Goal: Complete application form: Complete application form

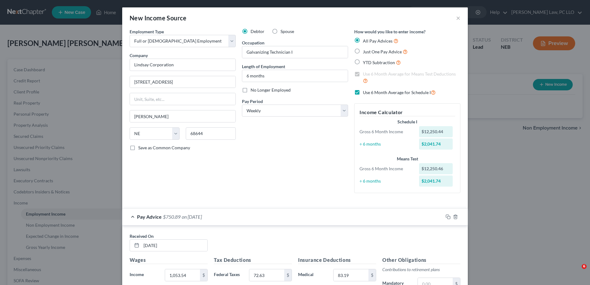
select select "0"
select select "30"
select select "3"
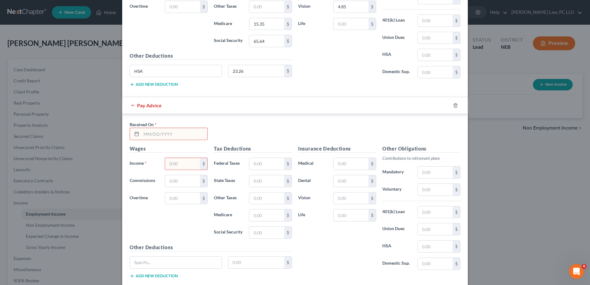
click at [150, 130] on input "text" at bounding box center [174, 134] width 66 height 12
type input "[DATE]"
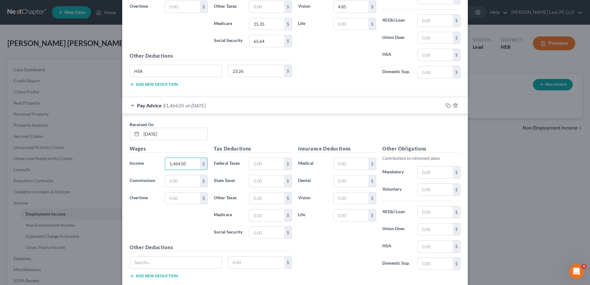
type input "1,464.05"
type input "114.74"
type input "54.01"
type input "19.47"
type input "83.23"
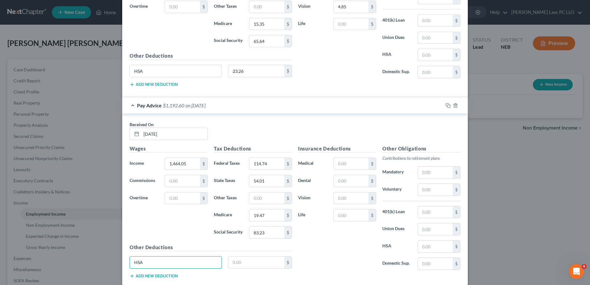
type input "HSA"
type input "23.26"
type input "83.19"
type input "10.30"
type input "4.85"
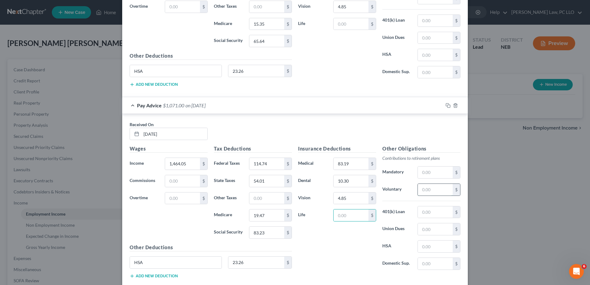
drag, startPoint x: 431, startPoint y: 190, endPoint x: 432, endPoint y: 187, distance: 3.3
click at [431, 190] on input "text" at bounding box center [435, 190] width 35 height 12
type input "87.84"
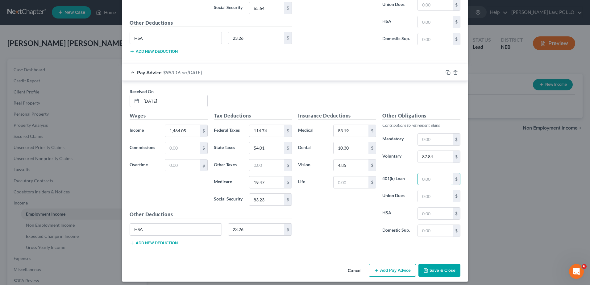
scroll to position [2257, 0]
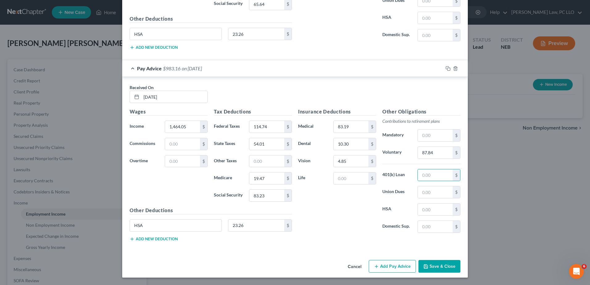
click at [380, 264] on button "Add Pay Advice" at bounding box center [392, 266] width 47 height 13
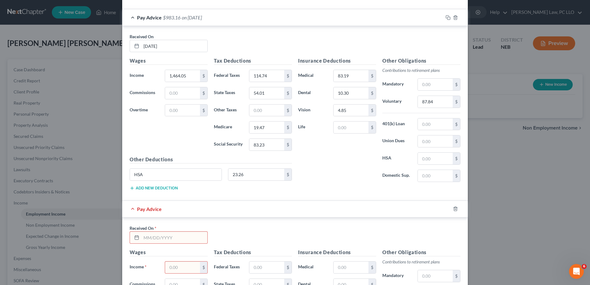
scroll to position [2319, 0]
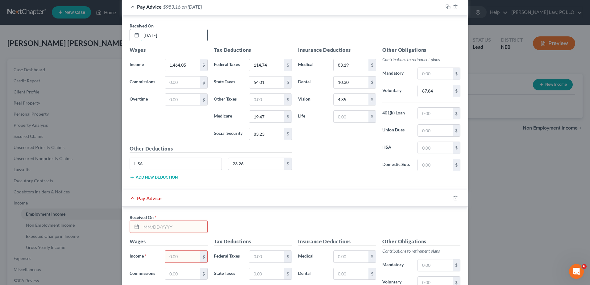
drag, startPoint x: 140, startPoint y: 36, endPoint x: 150, endPoint y: 31, distance: 11.3
click at [141, 36] on input "[DATE]" at bounding box center [174, 35] width 66 height 12
type input "[DATE]"
click at [161, 227] on input "text" at bounding box center [174, 227] width 66 height 12
type input "[DATE]"
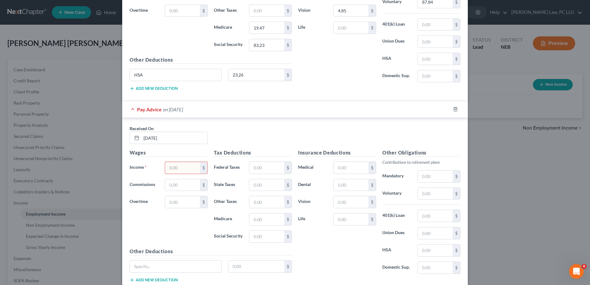
scroll to position [2442, 0]
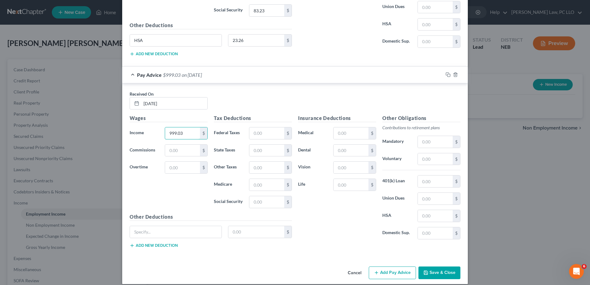
type input "999.03"
type input "4"
type input "58.90"
type input "31.15"
type input "12.72"
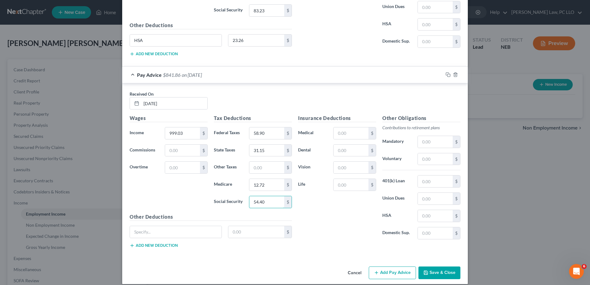
type input "54.40"
type input "HSA"
type input "23.26"
type input "83.19"
type input "10.30"
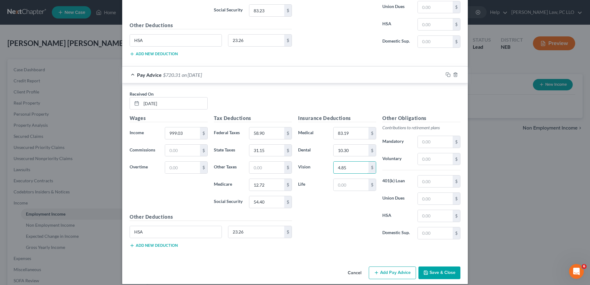
type input "4.85"
click at [438, 156] on input "text" at bounding box center [435, 159] width 35 height 12
type input "59.94"
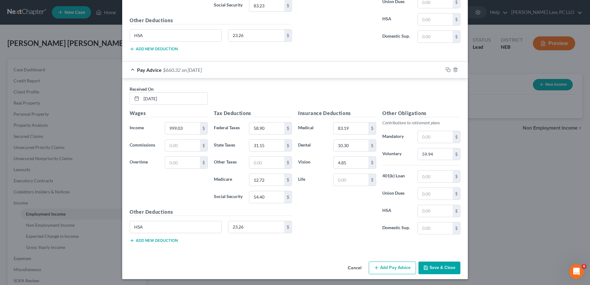
scroll to position [2449, 0]
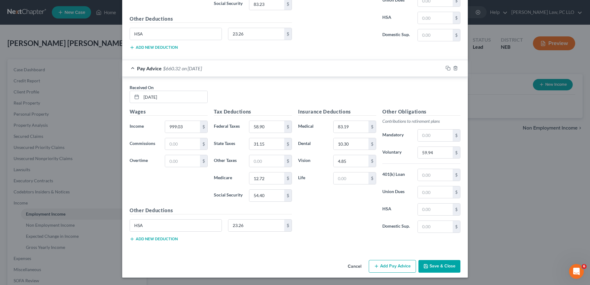
click at [401, 268] on button "Add Pay Advice" at bounding box center [392, 266] width 47 height 13
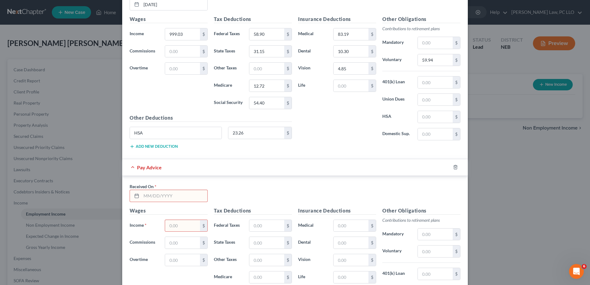
scroll to position [2572, 0]
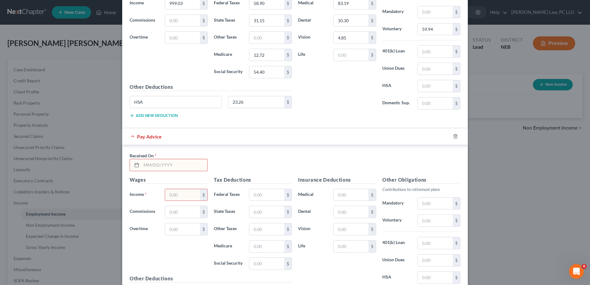
click at [162, 164] on input "text" at bounding box center [174, 165] width 66 height 12
type input "[DATE]"
type input "1,026.84"
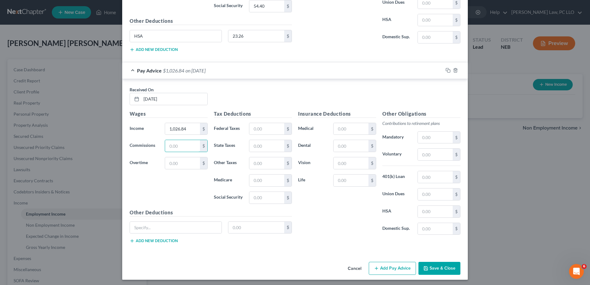
scroll to position [2640, 0]
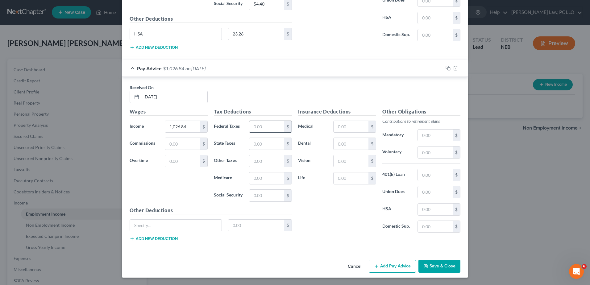
click at [261, 126] on input "text" at bounding box center [266, 127] width 35 height 12
type input "69.43"
click at [252, 145] on input "25.74" at bounding box center [266, 144] width 35 height 12
type input "35.74"
type input "13.13"
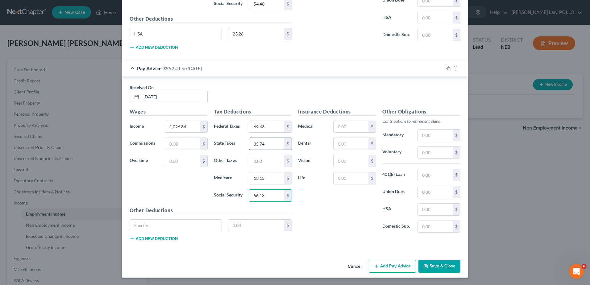
type input "56.13"
type input "HSA"
type input "23.26"
type input "83.19"
type input "10.30"
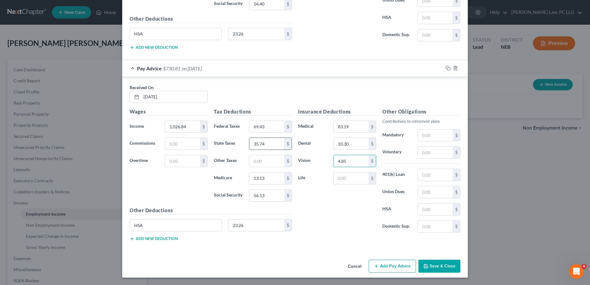
type input "4.85"
click at [396, 267] on button "Add Pay Advice" at bounding box center [392, 266] width 47 height 13
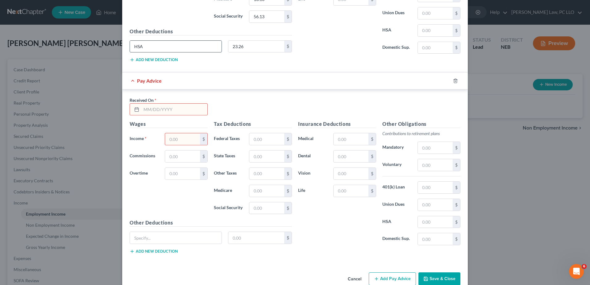
scroll to position [2826, 0]
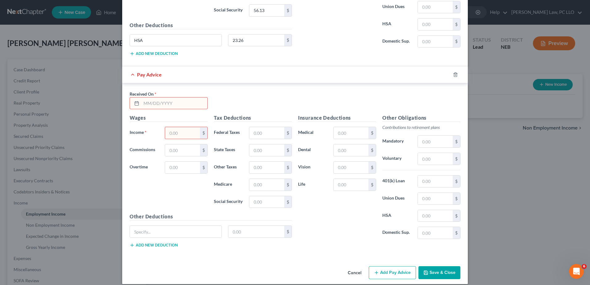
click at [189, 103] on input "text" at bounding box center [174, 104] width 66 height 12
type input "[DATE]"
type input "903.35"
type input "54.61"
type input "29.28"
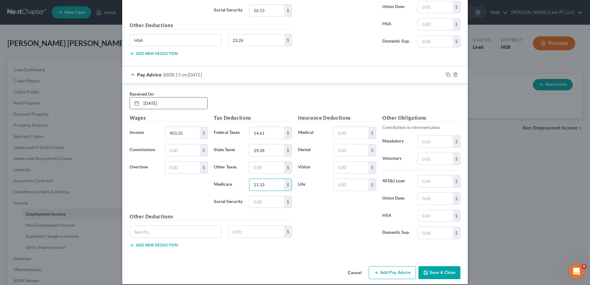
type input "11.33"
type input "48.47"
type input "HSA"
type input "23.26"
click at [339, 134] on input "text" at bounding box center [351, 133] width 35 height 12
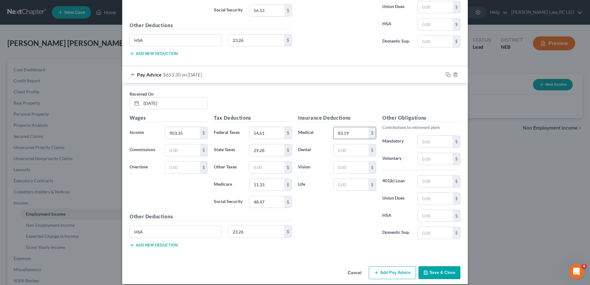
type input "83.19"
type input "10.30"
type input "4.85"
click at [385, 274] on button "Add Pay Advice" at bounding box center [392, 272] width 47 height 13
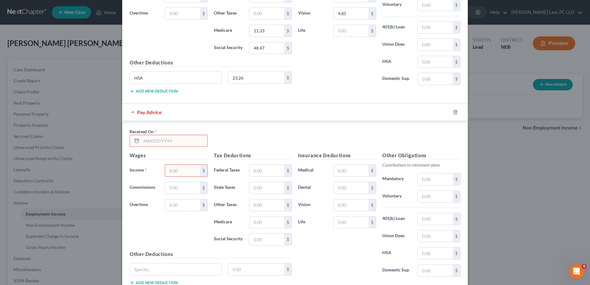
scroll to position [2980, 0]
click at [166, 144] on input "text" at bounding box center [174, 141] width 66 height 12
type input "[DATE]"
type input "890.00"
type input "53.01"
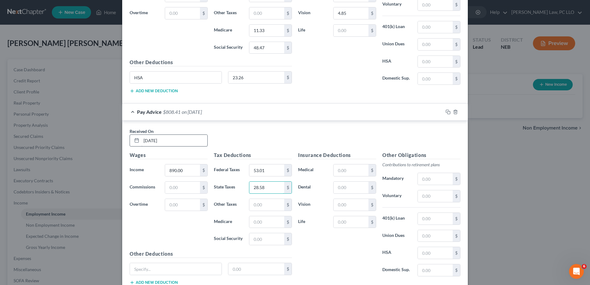
type input "28.58"
click at [515, 136] on div "New Income Source × Employment Type * Select Full or [DEMOGRAPHIC_DATA] Employm…" at bounding box center [295, 142] width 590 height 285
click at [252, 222] on input "text" at bounding box center [266, 222] width 35 height 12
type input "11.14"
type input "47.64"
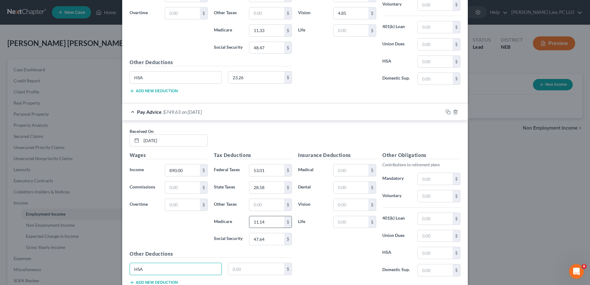
type input "HSA"
type input "23.26"
click at [342, 169] on input "text" at bounding box center [351, 171] width 35 height 12
type input "83.19"
type input "10.30"
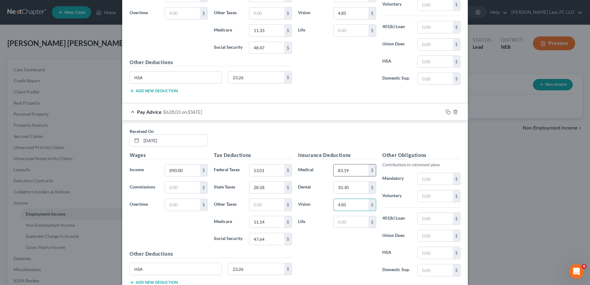
type input "4.85"
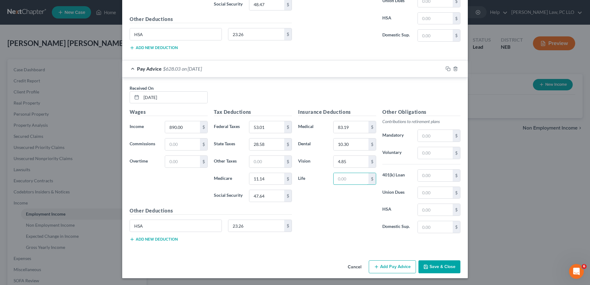
scroll to position [3024, 0]
click at [404, 264] on button "Add Pay Advice" at bounding box center [392, 266] width 47 height 13
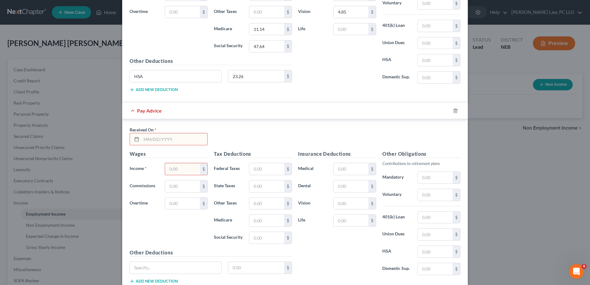
scroll to position [3178, 0]
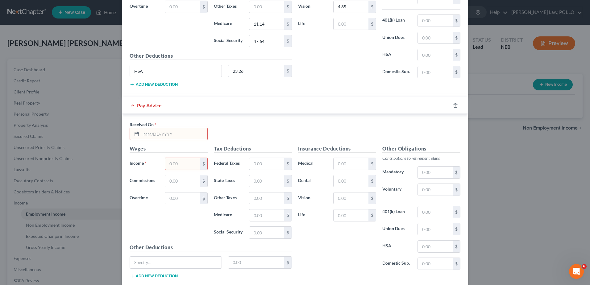
click at [153, 133] on input "text" at bounding box center [174, 134] width 66 height 12
type input "[DATE]"
type input "910.03"
type input "55.41"
type input "29.63"
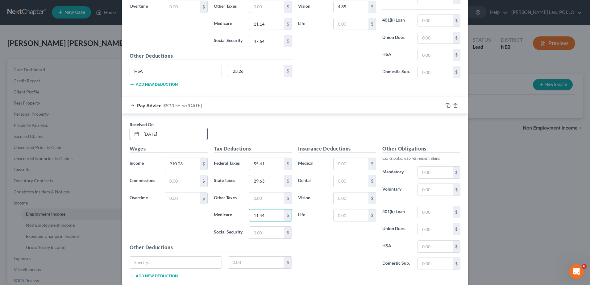
type input "11.44"
type input "48.88"
click at [157, 261] on input "text" at bounding box center [176, 263] width 92 height 12
type input "HSA"
click at [262, 265] on input "text" at bounding box center [256, 263] width 56 height 12
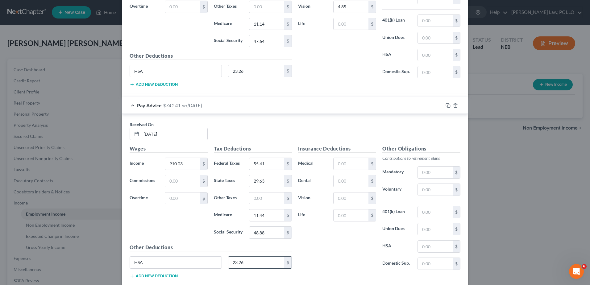
type input "23.26"
click at [349, 162] on input "text" at bounding box center [351, 164] width 35 height 12
type input "83.19"
type input "10.30"
type input "1"
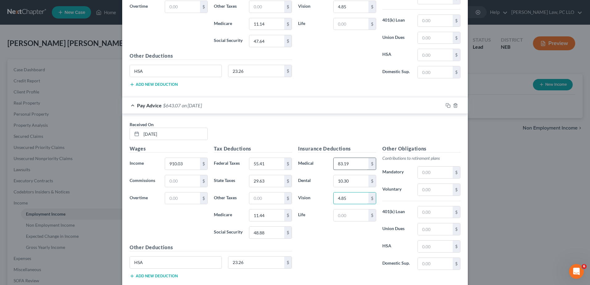
type input "4.85"
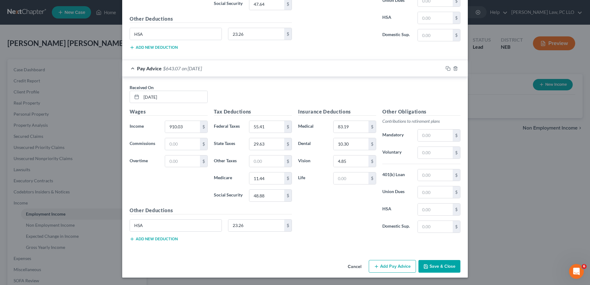
click at [389, 265] on button "Add Pay Advice" at bounding box center [392, 266] width 47 height 13
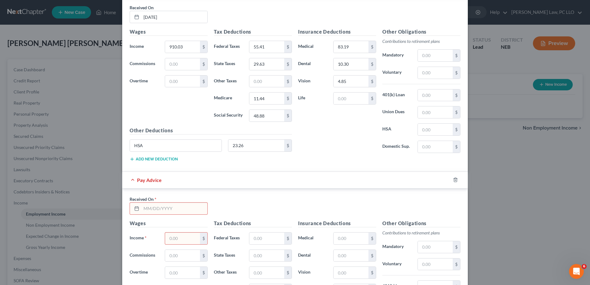
scroll to position [3308, 0]
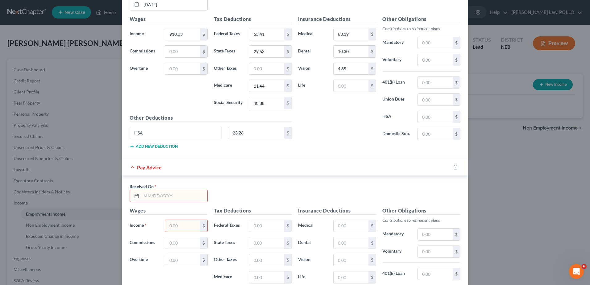
click at [179, 190] on div at bounding box center [169, 196] width 78 height 12
click at [178, 199] on input "text" at bounding box center [174, 196] width 66 height 12
type input "[DATE]"
type input "912.25"
type input "55.68"
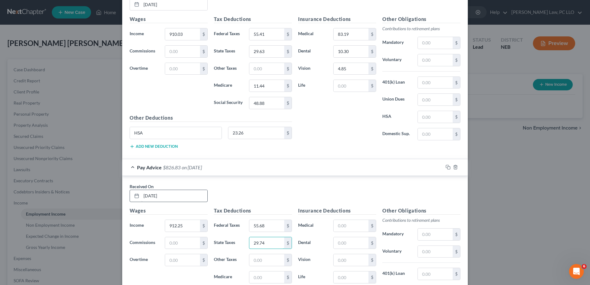
type input "29.74"
type input "11.46"
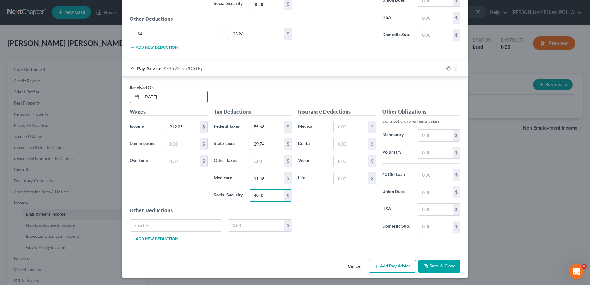
type input "49.02"
type input "HSA"
type input "23.26"
type input "83.19"
type input "10.30"
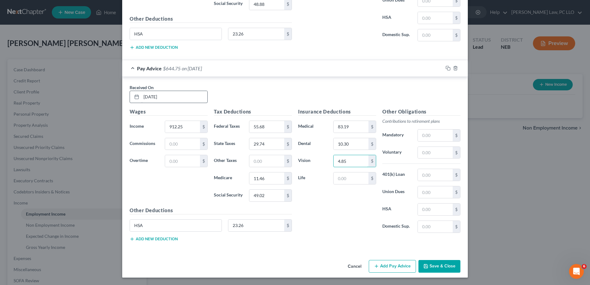
type input "4.85"
click at [390, 265] on button "Add Pay Advice" at bounding box center [392, 266] width 47 height 13
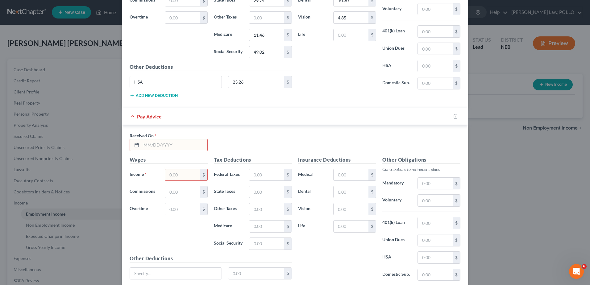
scroll to position [3561, 0]
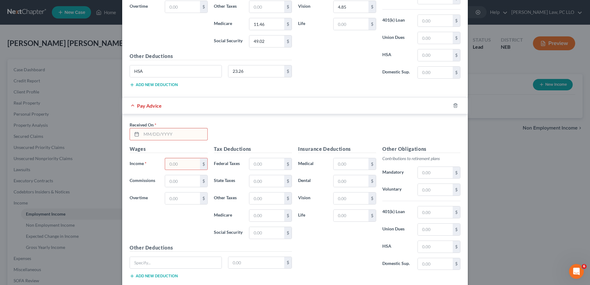
click at [144, 135] on input "text" at bounding box center [174, 134] width 66 height 12
type input "[DATE]"
type input "878.88"
type input "51.67"
type input "28.00"
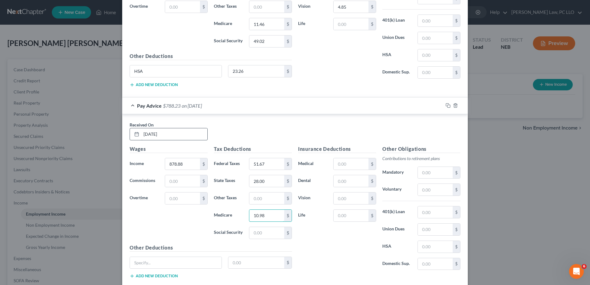
type input "10.98"
type input "46.95"
type input "HSA"
type input "23.26"
type input "83.19"
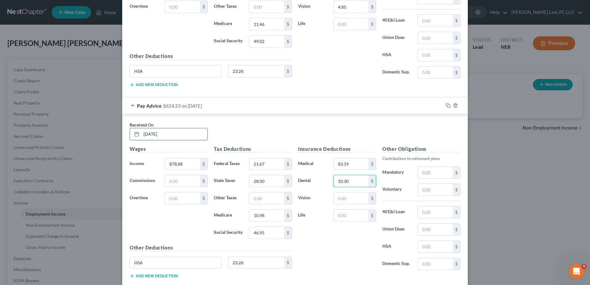
type input "10.30"
type input "4.85"
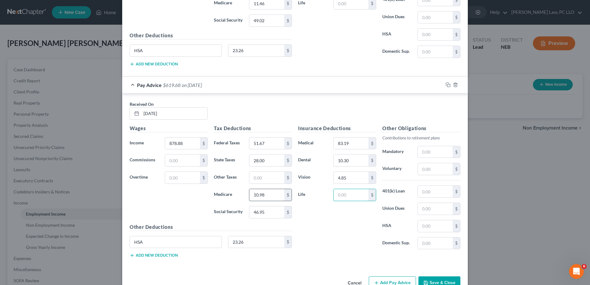
scroll to position [3599, 0]
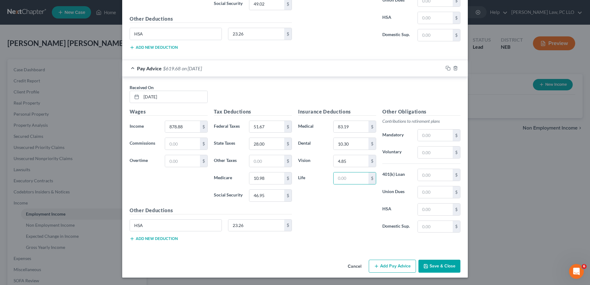
click at [380, 269] on button "Add Pay Advice" at bounding box center [392, 266] width 47 height 13
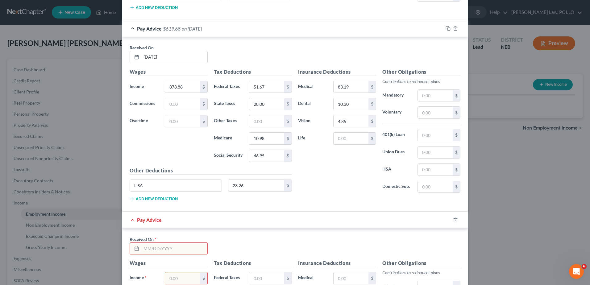
scroll to position [3722, 0]
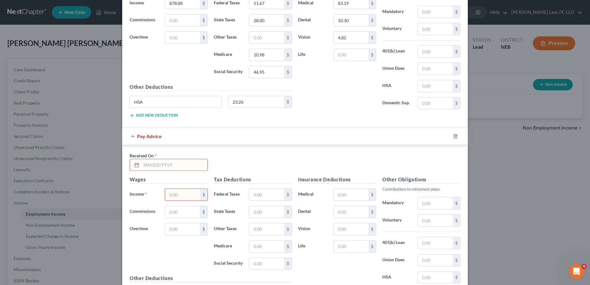
click at [151, 163] on input "text" at bounding box center [174, 165] width 66 height 12
type input "[DATE]"
type input "847.73"
type input "47.93"
type input "26.40"
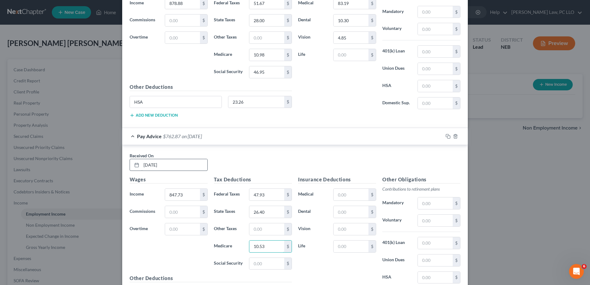
type input "10.53"
type input "45.02"
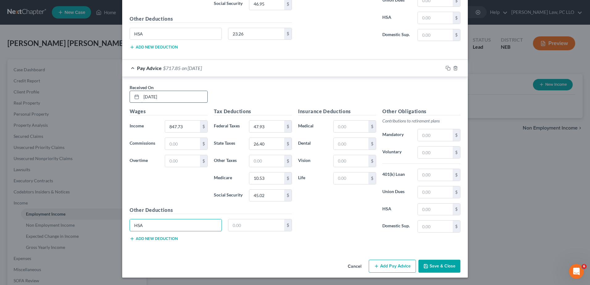
type input "HSA"
type input "23.26"
type input "83.19"
type input "10.30"
type input "4.85"
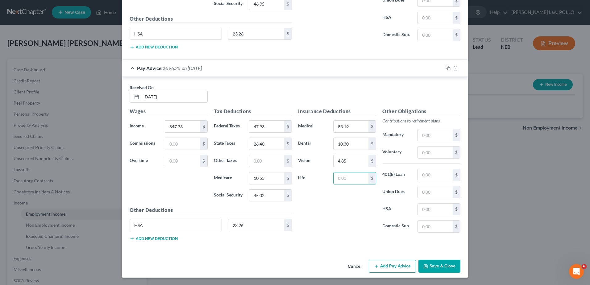
click at [384, 262] on button "Add Pay Advice" at bounding box center [392, 266] width 47 height 13
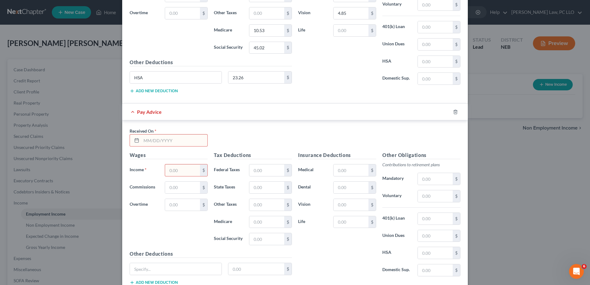
scroll to position [3945, 0]
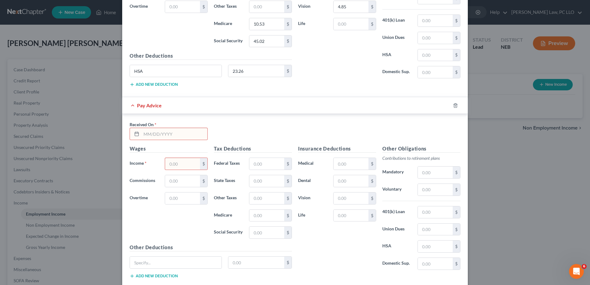
click at [159, 134] on input "text" at bounding box center [174, 134] width 66 height 12
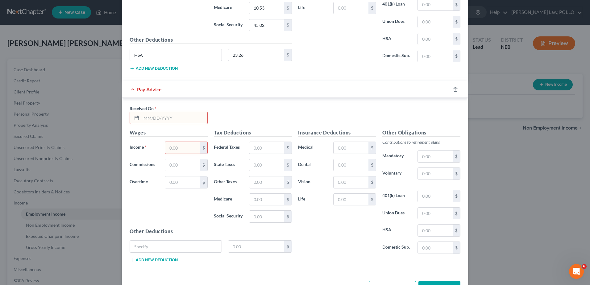
scroll to position [3976, 0]
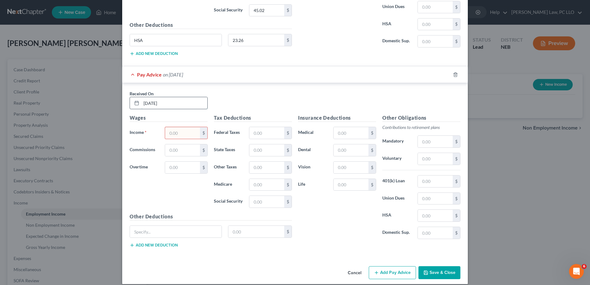
type input "[DATE]"
type input "930.05"
type input "57.81"
type input "30.67"
type input "11.72"
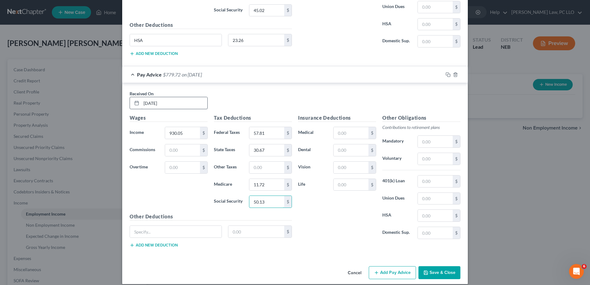
type input "50.13"
type input "HSA"
type input "23.26"
type input "83.19"
type input "10.30"
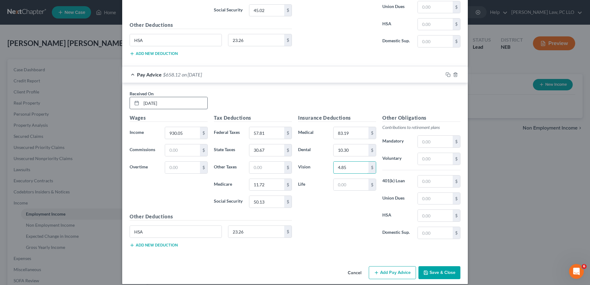
type input "4.85"
click at [399, 270] on button "Add Pay Advice" at bounding box center [392, 272] width 47 height 13
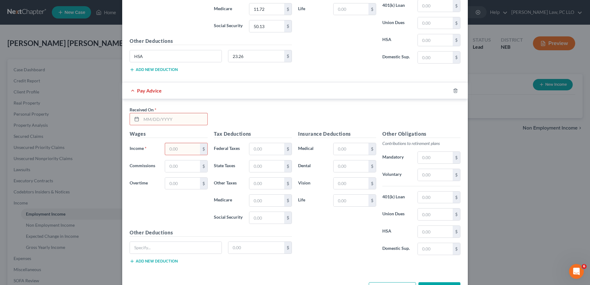
scroll to position [4174, 0]
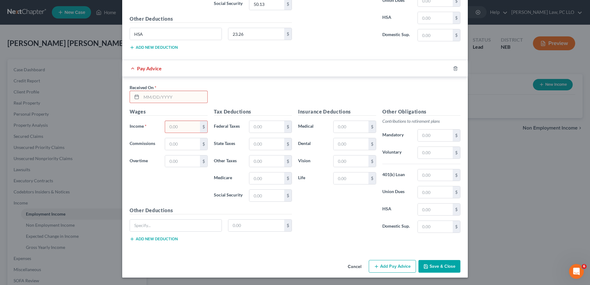
click at [156, 100] on input "text" at bounding box center [174, 97] width 66 height 12
type input "[DATE]"
type input "760.95"
type input "37.52"
type input "22.00"
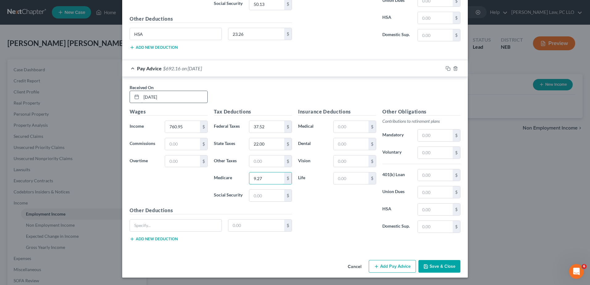
type input "9.27"
type input "39.64"
type input "HSA"
type input "23.26"
type input "83.19"
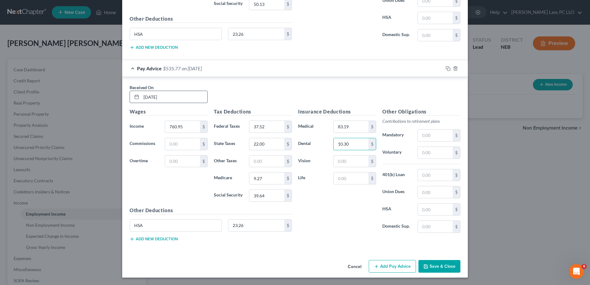
type input "10.30"
type input "4.85"
click at [396, 266] on button "Add Pay Advice" at bounding box center [392, 266] width 47 height 13
click at [177, 98] on input "text" at bounding box center [174, 97] width 66 height 12
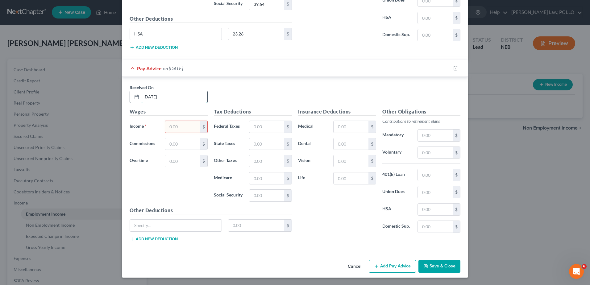
type input "[DATE]"
type input "1,066.89"
type input "74.23"
type input "37.83"
type input "13.71"
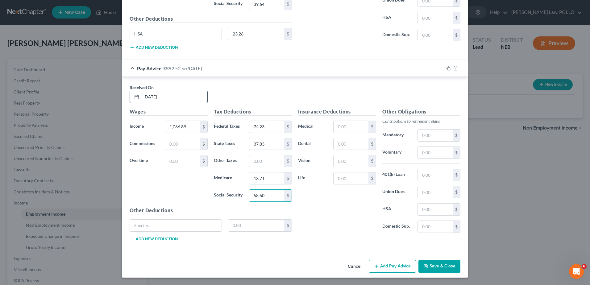
type input "58.60"
type input "HSA"
type input "8"
type input "23.26"
type input "83.19"
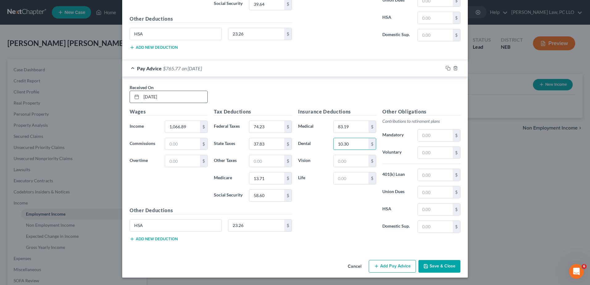
type input "10.30"
type input "4.85"
click at [388, 263] on button "Add Pay Advice" at bounding box center [392, 266] width 47 height 13
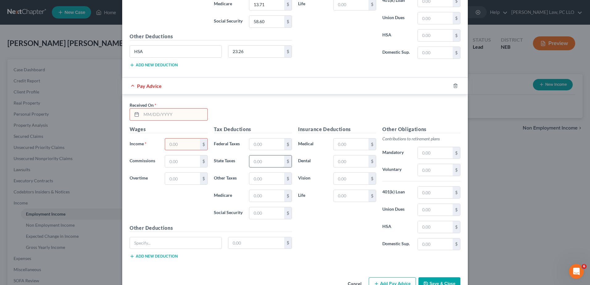
scroll to position [4551, 0]
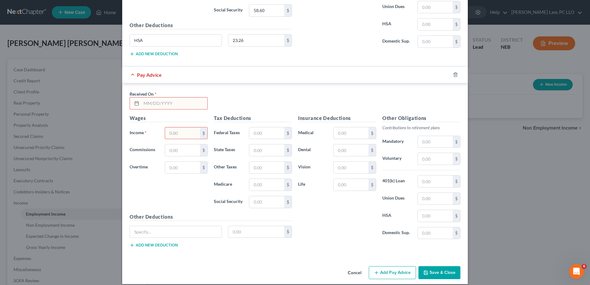
click at [158, 100] on input "text" at bounding box center [174, 104] width 66 height 12
type input "[DATE]"
type input "320.12"
type input "70.43"
type input "16.01"
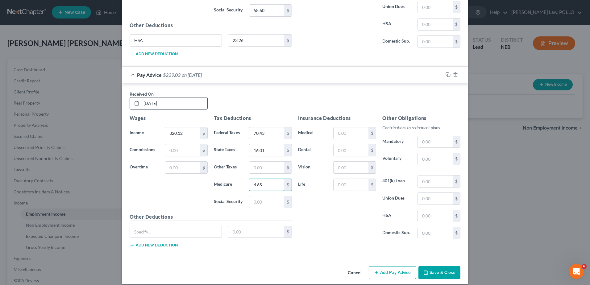
type input "4.65"
type input "19.85"
click at [271, 183] on input "4.65" at bounding box center [266, 185] width 35 height 12
type input "4.64"
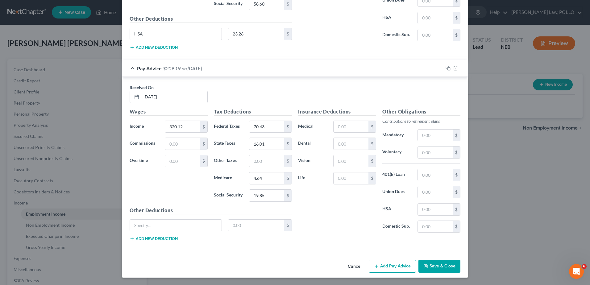
click at [437, 264] on button "Save & Close" at bounding box center [440, 266] width 42 height 13
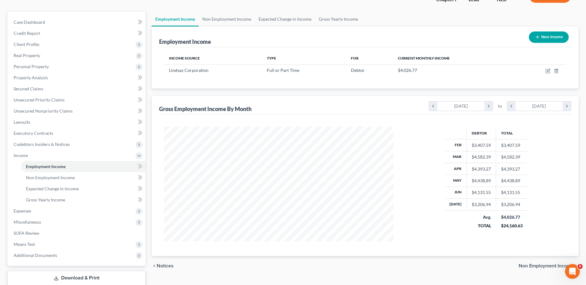
scroll to position [87, 0]
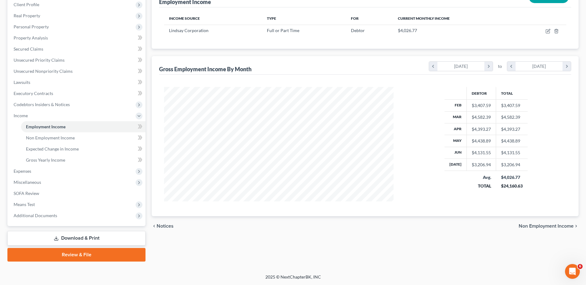
click at [482, 168] on td "$3,206.94" at bounding box center [481, 165] width 29 height 12
click at [489, 164] on div "$3,206.94" at bounding box center [480, 165] width 19 height 6
click at [507, 163] on td "$3,206.94" at bounding box center [511, 165] width 31 height 12
drag, startPoint x: 507, startPoint y: 163, endPoint x: 559, endPoint y: 160, distance: 52.3
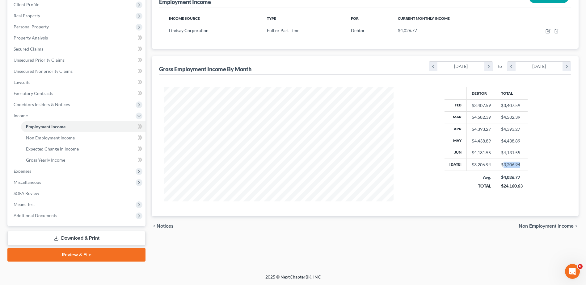
click at [559, 160] on div "Debtor Total Feb $3,407.59 $3,407.59 Mar $4,582.39 $4,582.39 Apr $4,393.27 $4,3…" at bounding box center [486, 144] width 173 height 115
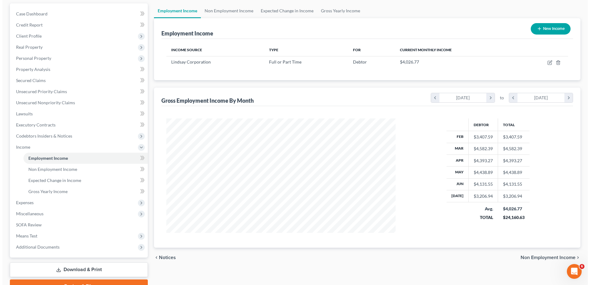
scroll to position [26, 0]
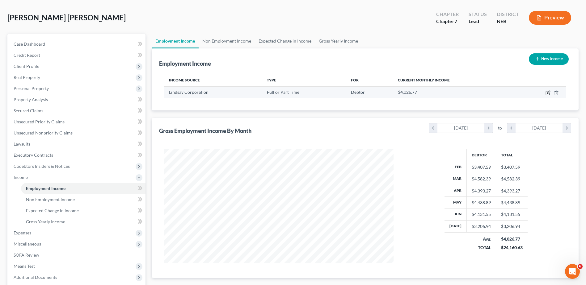
click at [548, 94] on icon "button" at bounding box center [547, 92] width 5 height 5
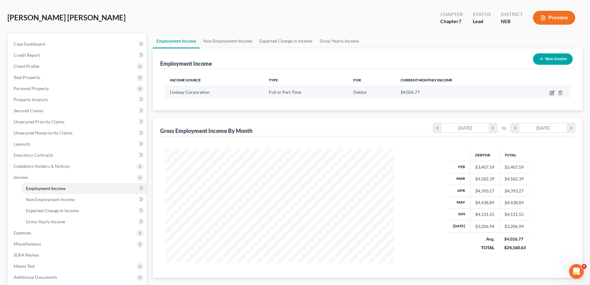
select select "0"
select select "30"
select select "3"
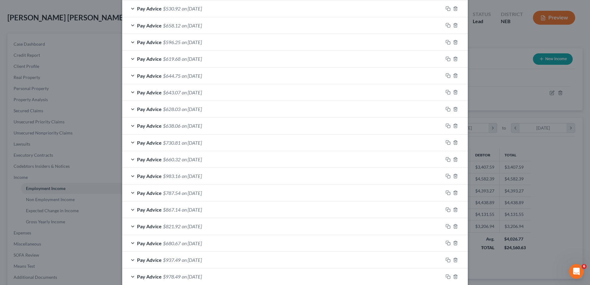
scroll to position [360, 0]
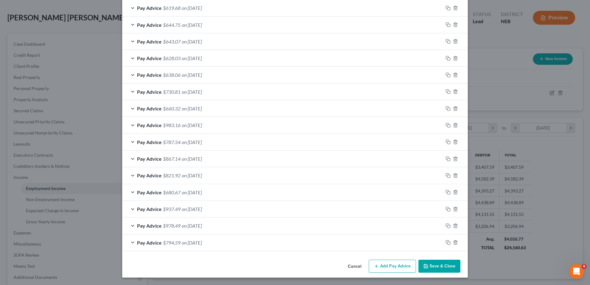
click at [387, 266] on button "Add Pay Advice" at bounding box center [392, 266] width 47 height 13
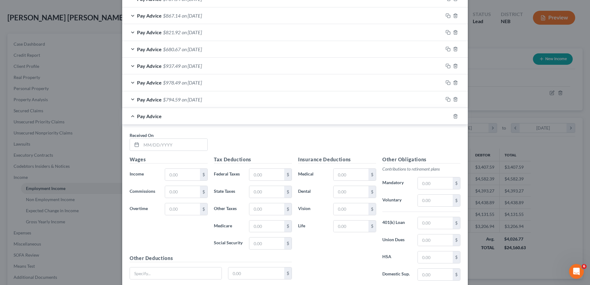
scroll to position [514, 0]
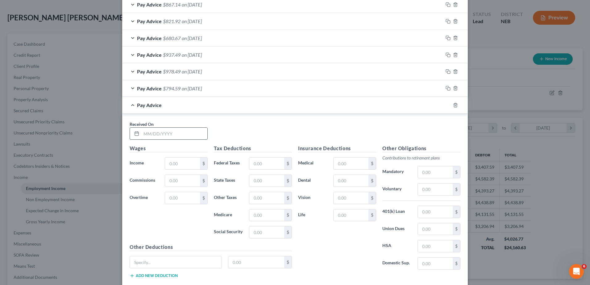
click at [175, 136] on input "text" at bounding box center [174, 134] width 66 height 12
type input "[DATE]"
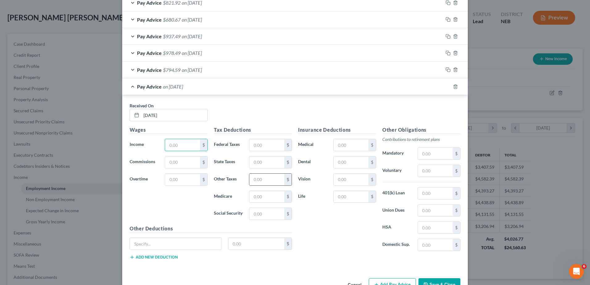
scroll to position [551, 0]
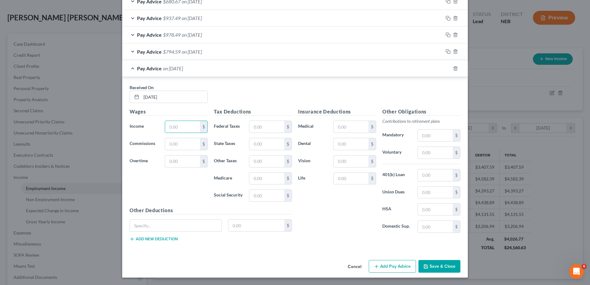
click at [244, 102] on div "Received On * [DATE]" at bounding box center [295, 96] width 337 height 24
click at [455, 69] on line "button" at bounding box center [455, 68] width 0 height 1
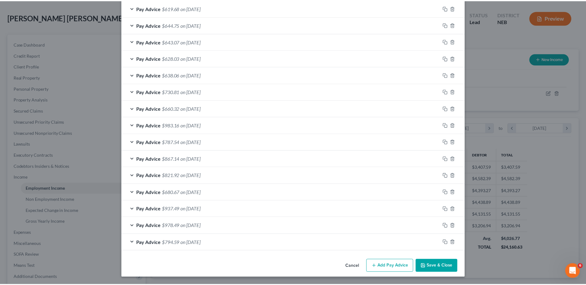
scroll to position [360, 0]
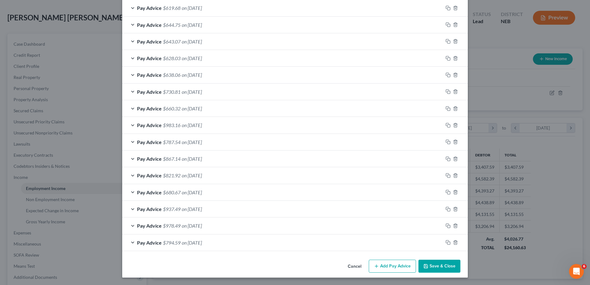
click at [439, 266] on button "Save & Close" at bounding box center [440, 266] width 42 height 13
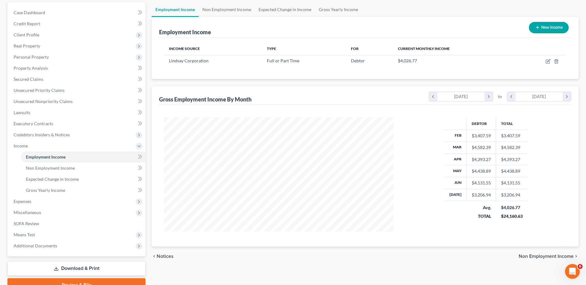
scroll to position [87, 0]
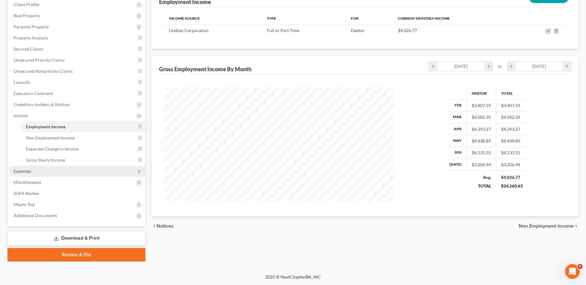
click at [49, 169] on span "Expenses" at bounding box center [77, 171] width 137 height 11
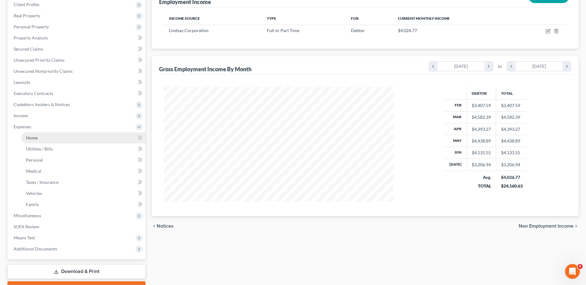
click at [48, 138] on link "Home" at bounding box center [83, 137] width 124 height 11
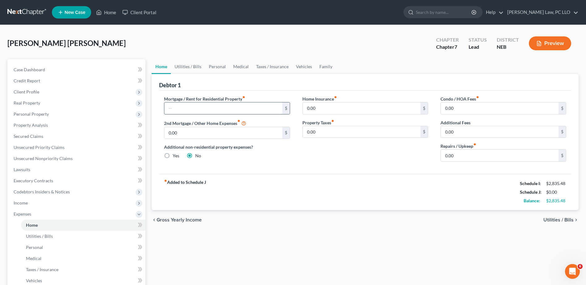
click at [239, 111] on input "text" at bounding box center [223, 109] width 118 height 12
type input "800"
click at [477, 154] on input "0.00" at bounding box center [500, 156] width 118 height 12
type input "75"
click at [486, 157] on input "75" at bounding box center [500, 156] width 118 height 12
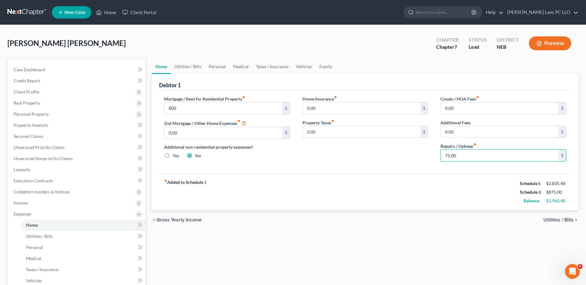
type input "75.00"
click at [561, 219] on span "Utilities / Bills" at bounding box center [558, 220] width 30 height 5
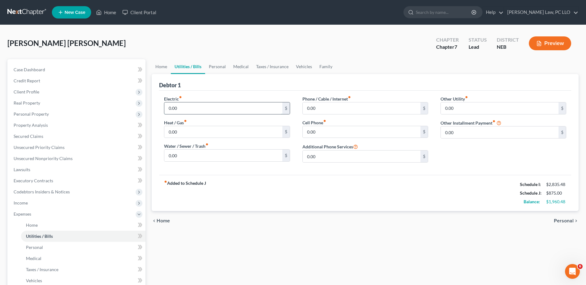
click at [214, 111] on input "0.00" at bounding box center [223, 109] width 118 height 12
type input "150"
type input "100"
type input "70"
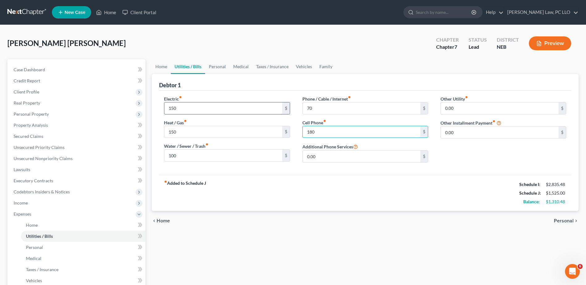
type input "180"
type input "1"
click at [558, 220] on span "Personal" at bounding box center [564, 221] width 20 height 5
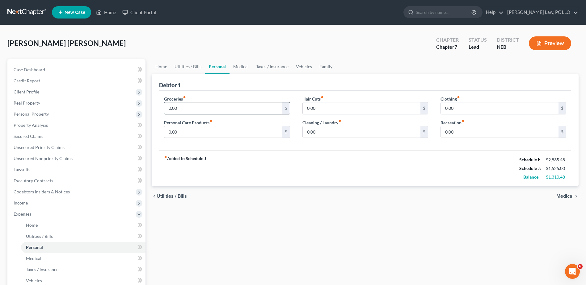
click at [194, 105] on input "0.00" at bounding box center [223, 109] width 118 height 12
click at [196, 108] on input "0.00" at bounding box center [223, 109] width 118 height 12
drag, startPoint x: 195, startPoint y: 108, endPoint x: 105, endPoint y: 97, distance: 90.9
click at [105, 97] on div "Petition Navigation Case Dashboard Payments Invoices Payments Payments Credit R…" at bounding box center [292, 220] width 577 height 323
type input "800"
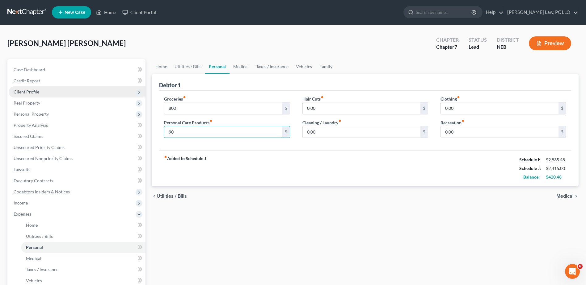
type input "90"
type input "25"
type input "70"
type input "100"
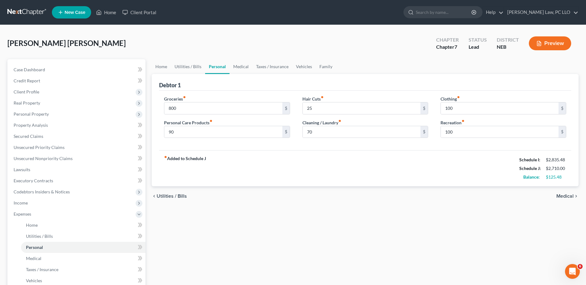
click at [567, 196] on span "Medical" at bounding box center [564, 196] width 17 height 5
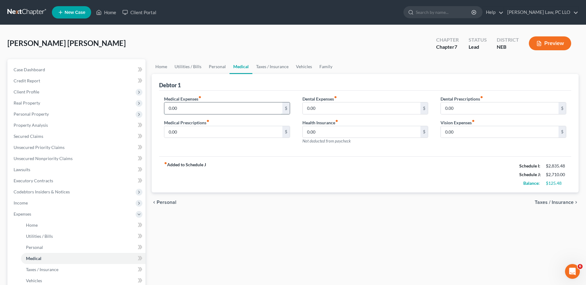
click at [223, 108] on input "0.00" at bounding box center [223, 109] width 118 height 12
type input "100"
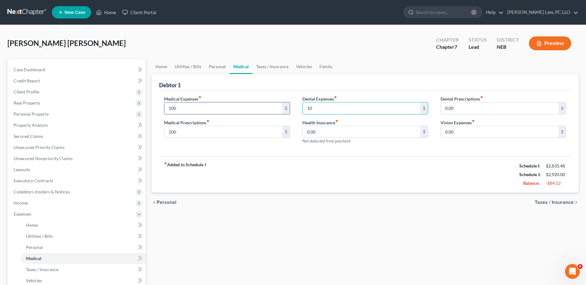
type input "10"
type input "5"
type input "10"
click at [556, 202] on span "Taxes / Insurance" at bounding box center [553, 202] width 39 height 5
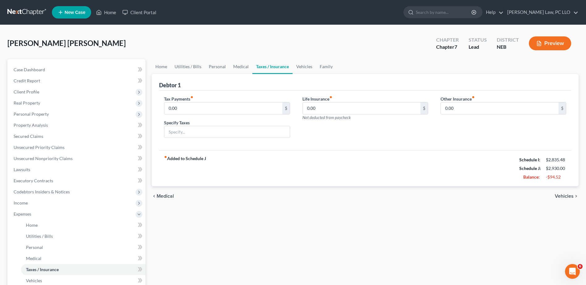
click at [564, 198] on span "Vehicles" at bounding box center [564, 196] width 19 height 5
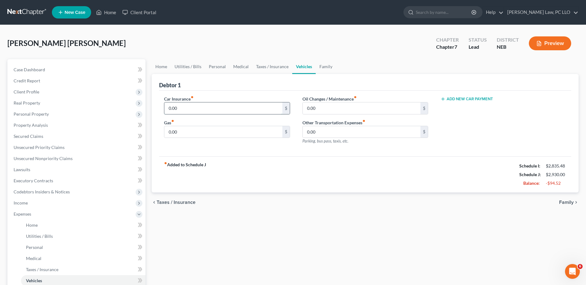
click at [229, 113] on input "0.00" at bounding box center [223, 109] width 118 height 12
type input "136"
drag, startPoint x: 192, startPoint y: 134, endPoint x: 187, endPoint y: 134, distance: 4.3
click at [191, 134] on input "0.00" at bounding box center [223, 132] width 118 height 12
type input "500"
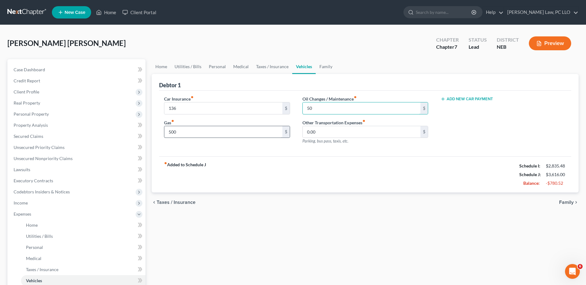
type input "50"
click at [565, 202] on span "Family" at bounding box center [566, 202] width 15 height 5
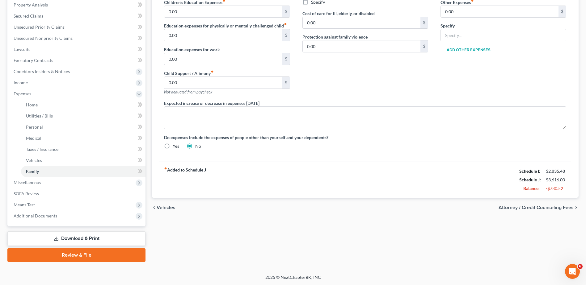
scroll to position [121, 0]
click at [23, 80] on span "Income" at bounding box center [21, 82] width 14 height 5
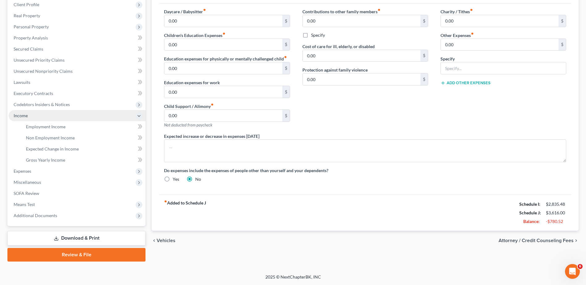
scroll to position [87, 0]
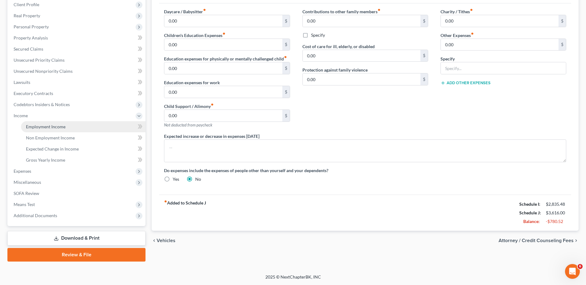
click at [63, 124] on span "Employment Income" at bounding box center [46, 126] width 40 height 5
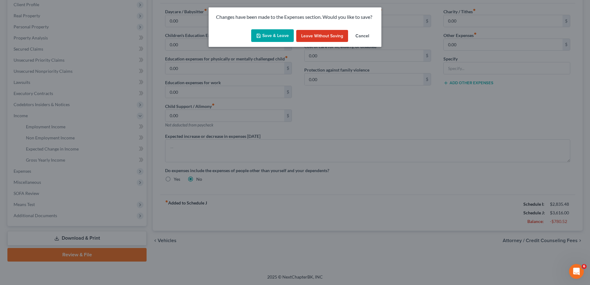
click at [286, 36] on button "Save & Leave" at bounding box center [272, 35] width 43 height 13
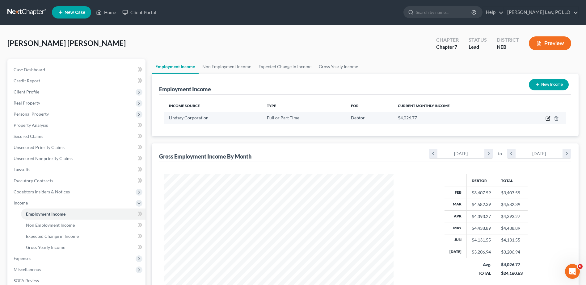
click at [547, 119] on icon "button" at bounding box center [548, 117] width 3 height 3
select select "0"
select select "30"
select select "3"
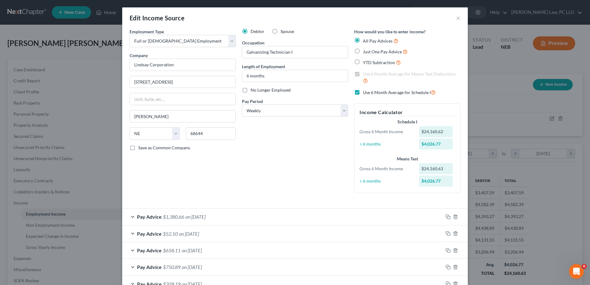
click at [138, 148] on label "Save as Common Company" at bounding box center [164, 148] width 52 height 6
click at [141, 148] on input "Save as Common Company" at bounding box center [143, 147] width 4 height 4
drag, startPoint x: 131, startPoint y: 148, endPoint x: 244, endPoint y: 161, distance: 113.7
click at [138, 148] on label "Save as Common Company" at bounding box center [164, 148] width 52 height 6
click at [141, 148] on input "Save as Common Company" at bounding box center [143, 147] width 4 height 4
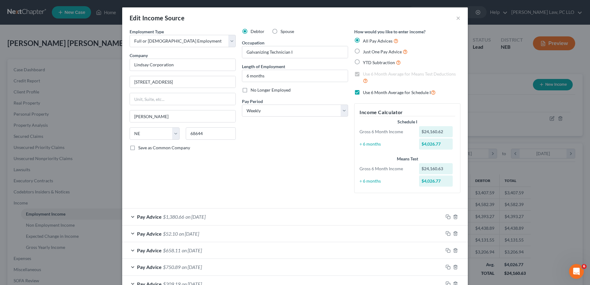
click at [138, 147] on label "Save as Common Company" at bounding box center [164, 148] width 52 height 6
click at [141, 147] on input "Save as Common Company" at bounding box center [143, 147] width 4 height 4
click at [138, 148] on label "Save as Common Company" at bounding box center [164, 148] width 52 height 6
click at [141, 148] on input "Save as Common Company" at bounding box center [143, 147] width 4 height 4
click at [138, 149] on label "Save as Common Company" at bounding box center [164, 148] width 52 height 6
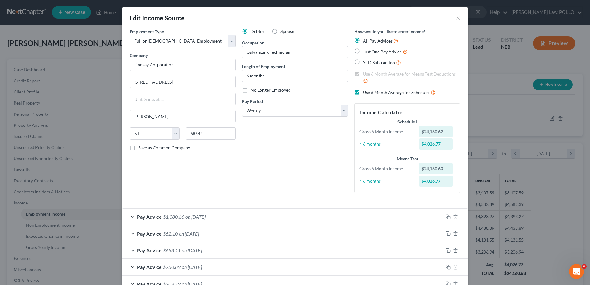
click at [141, 149] on input "Save as Common Company" at bounding box center [143, 147] width 4 height 4
checkbox input "true"
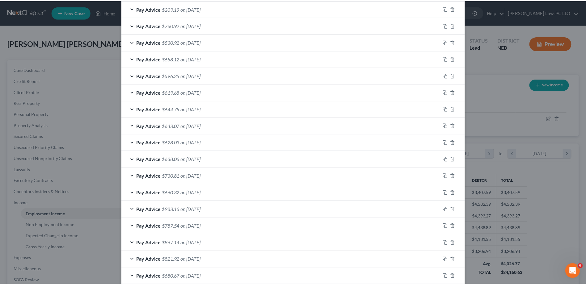
scroll to position [360, 0]
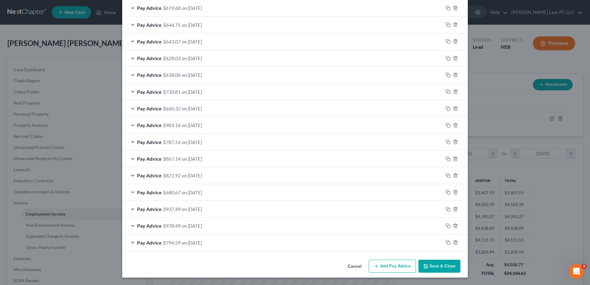
click at [443, 270] on button "Save & Close" at bounding box center [440, 266] width 42 height 13
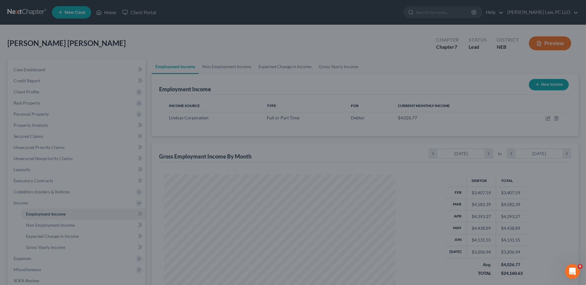
scroll to position [308631, 308504]
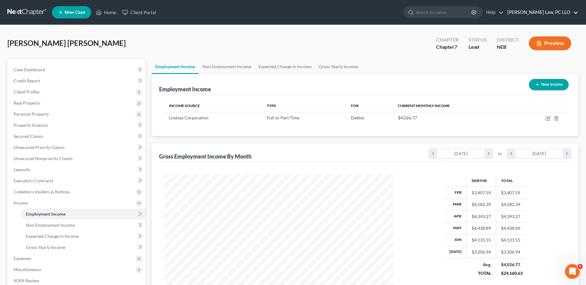
click at [550, 14] on link "[PERSON_NAME] Law, PC LLO" at bounding box center [541, 12] width 74 height 11
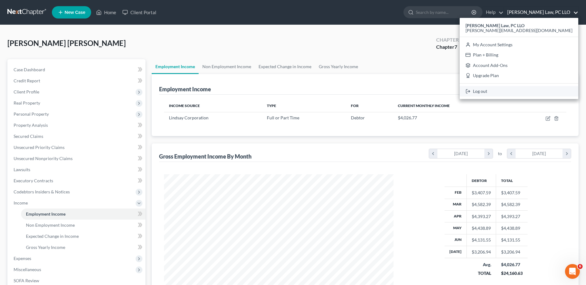
click at [543, 94] on link "Log out" at bounding box center [518, 91] width 119 height 10
